Goal: Check status: Check status

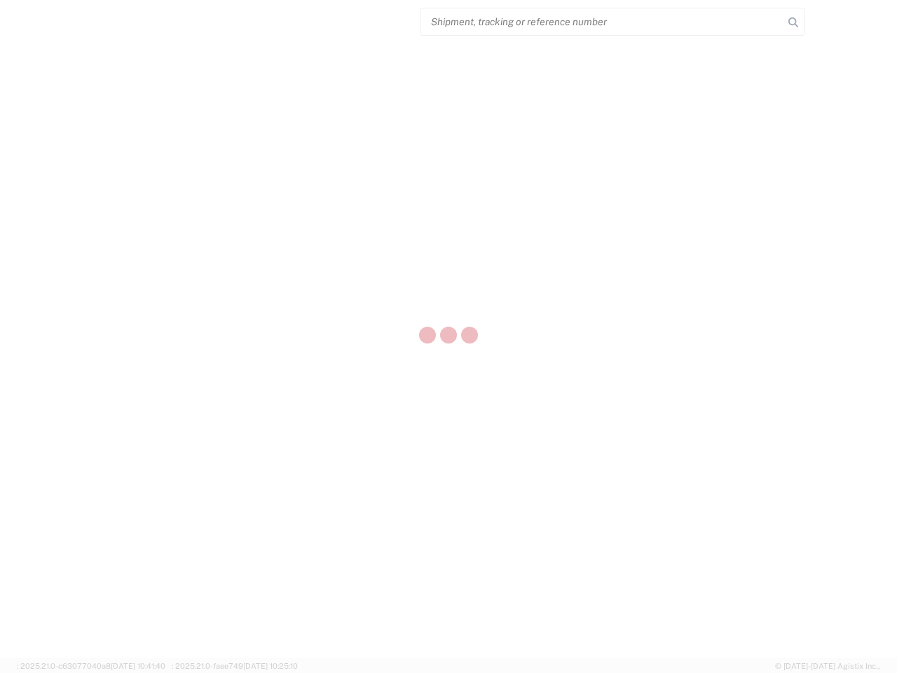
select select "US"
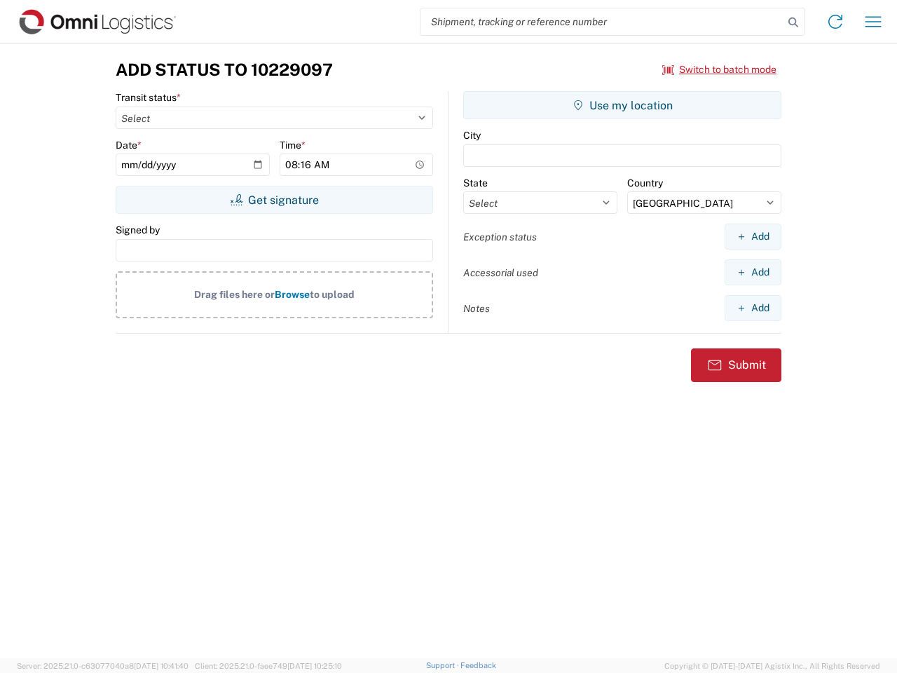
click at [602, 22] on input "search" at bounding box center [601, 21] width 363 height 27
click at [793, 22] on icon at bounding box center [793, 23] width 20 height 20
click at [835, 22] on icon at bounding box center [835, 22] width 22 height 22
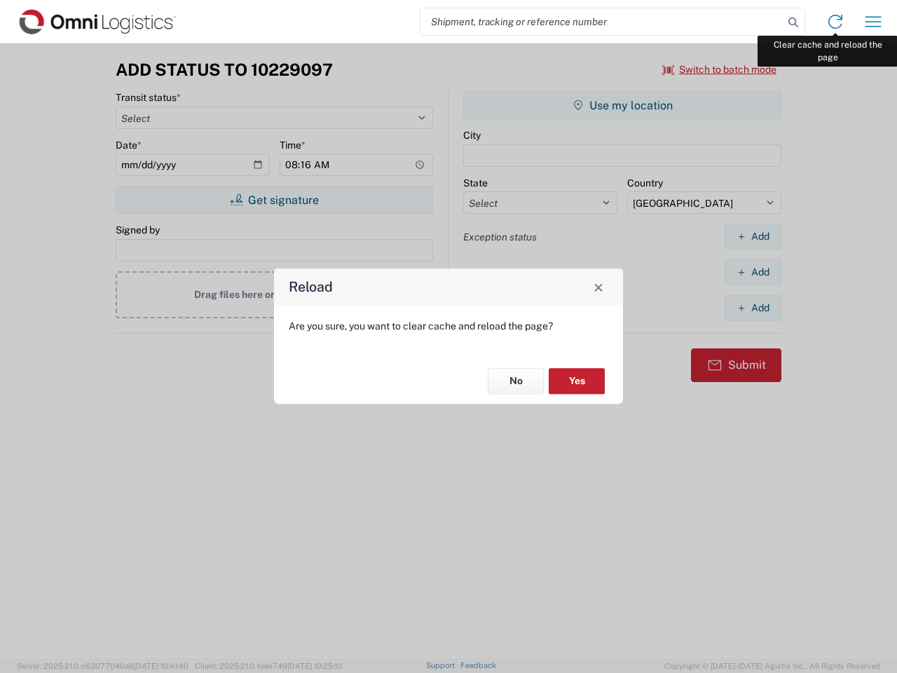
click at [873, 22] on div "Reload Are you sure, you want to clear cache and reload the page? No Yes" at bounding box center [448, 336] width 897 height 673
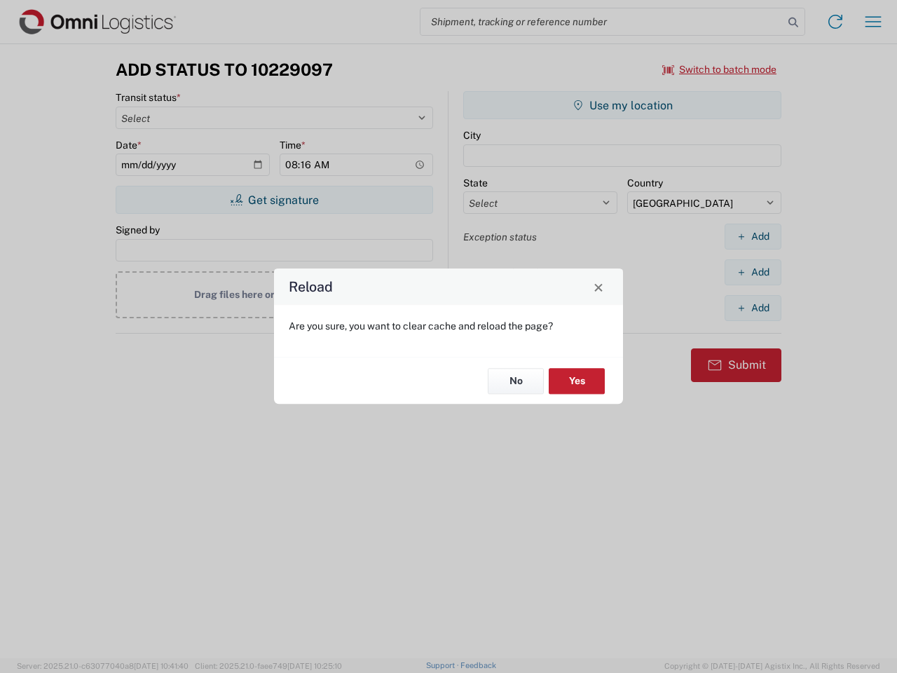
click at [719, 69] on div "Reload Are you sure, you want to clear cache and reload the page? No Yes" at bounding box center [448, 336] width 897 height 673
click at [274, 200] on div "Reload Are you sure, you want to clear cache and reload the page? No Yes" at bounding box center [448, 336] width 897 height 673
click at [622, 105] on div "Reload Are you sure, you want to clear cache and reload the page? No Yes" at bounding box center [448, 336] width 897 height 673
click at [752, 236] on div "Reload Are you sure, you want to clear cache and reload the page? No Yes" at bounding box center [448, 336] width 897 height 673
click at [752, 272] on div "Reload Are you sure, you want to clear cache and reload the page? No Yes" at bounding box center [448, 336] width 897 height 673
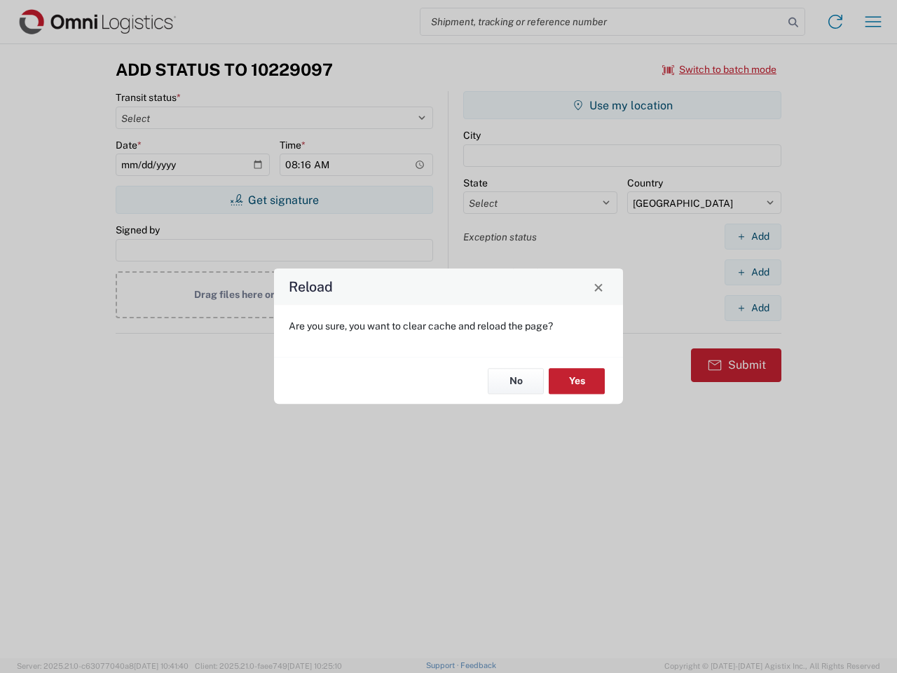
click at [752, 308] on div "Reload Are you sure, you want to clear cache and reload the page? No Yes" at bounding box center [448, 336] width 897 height 673
